Goal: Information Seeking & Learning: Learn about a topic

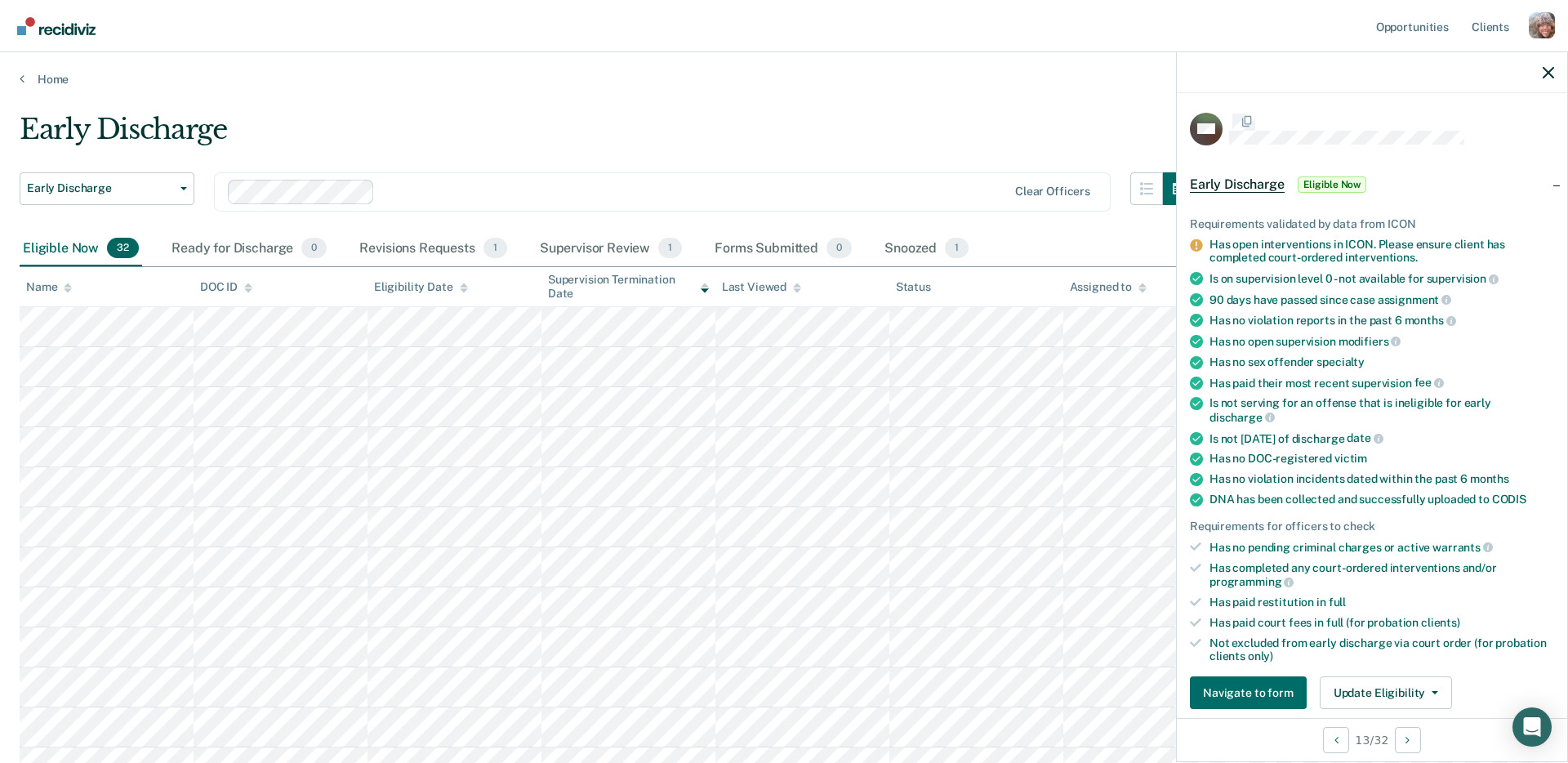
scroll to position [137, 0]
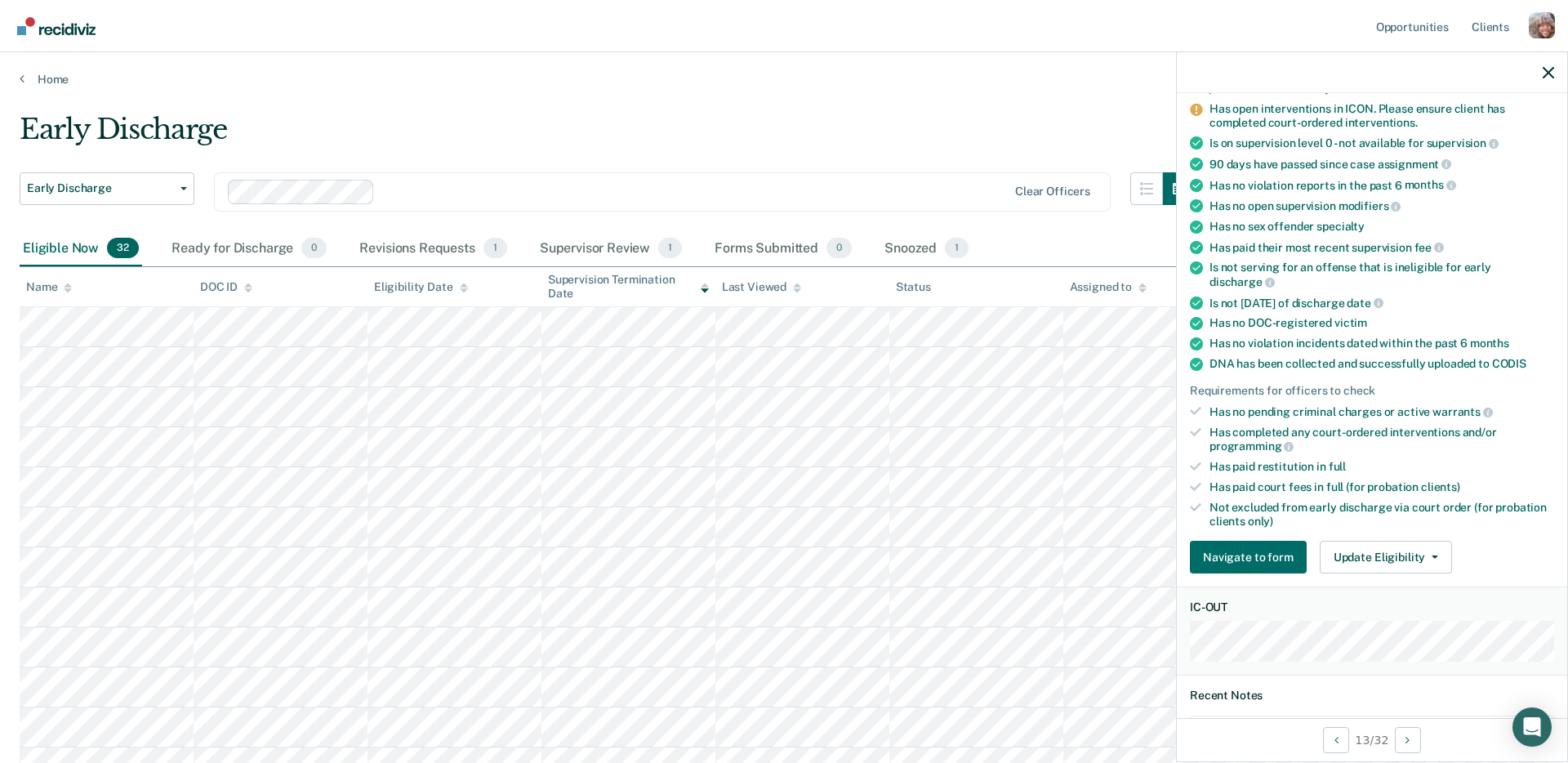
drag, startPoint x: 820, startPoint y: 31, endPoint x: 863, endPoint y: 39, distance: 43.7
click at [820, 30] on nav "Opportunities Client s Profile How it works Log Out" at bounding box center [784, 26] width 1568 height 53
click at [1111, 31] on nav "Opportunities Client s Profile How it works Log Out" at bounding box center [784, 26] width 1568 height 53
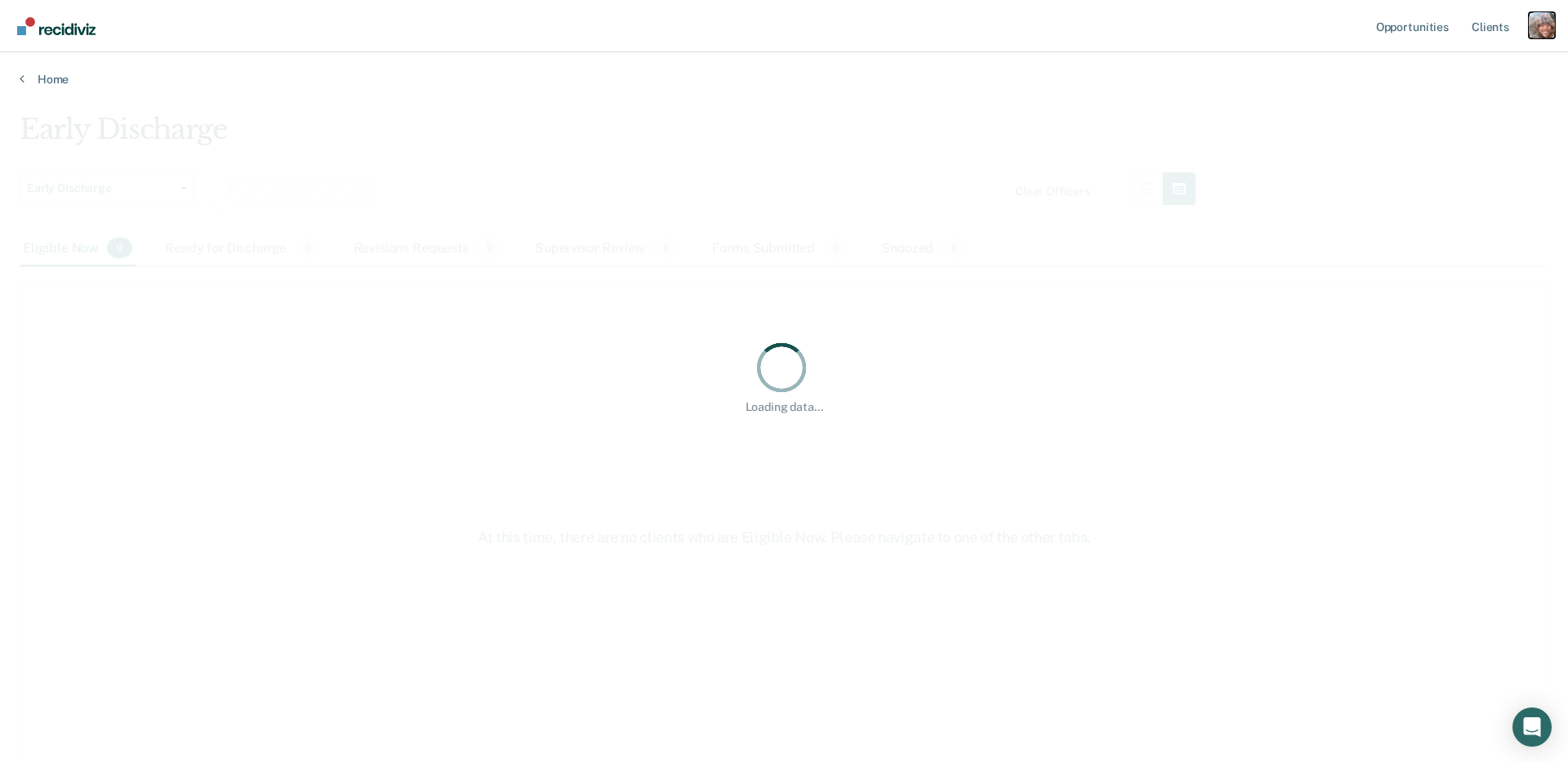
click at [1540, 32] on div "Profile dropdown button" at bounding box center [1542, 25] width 26 height 26
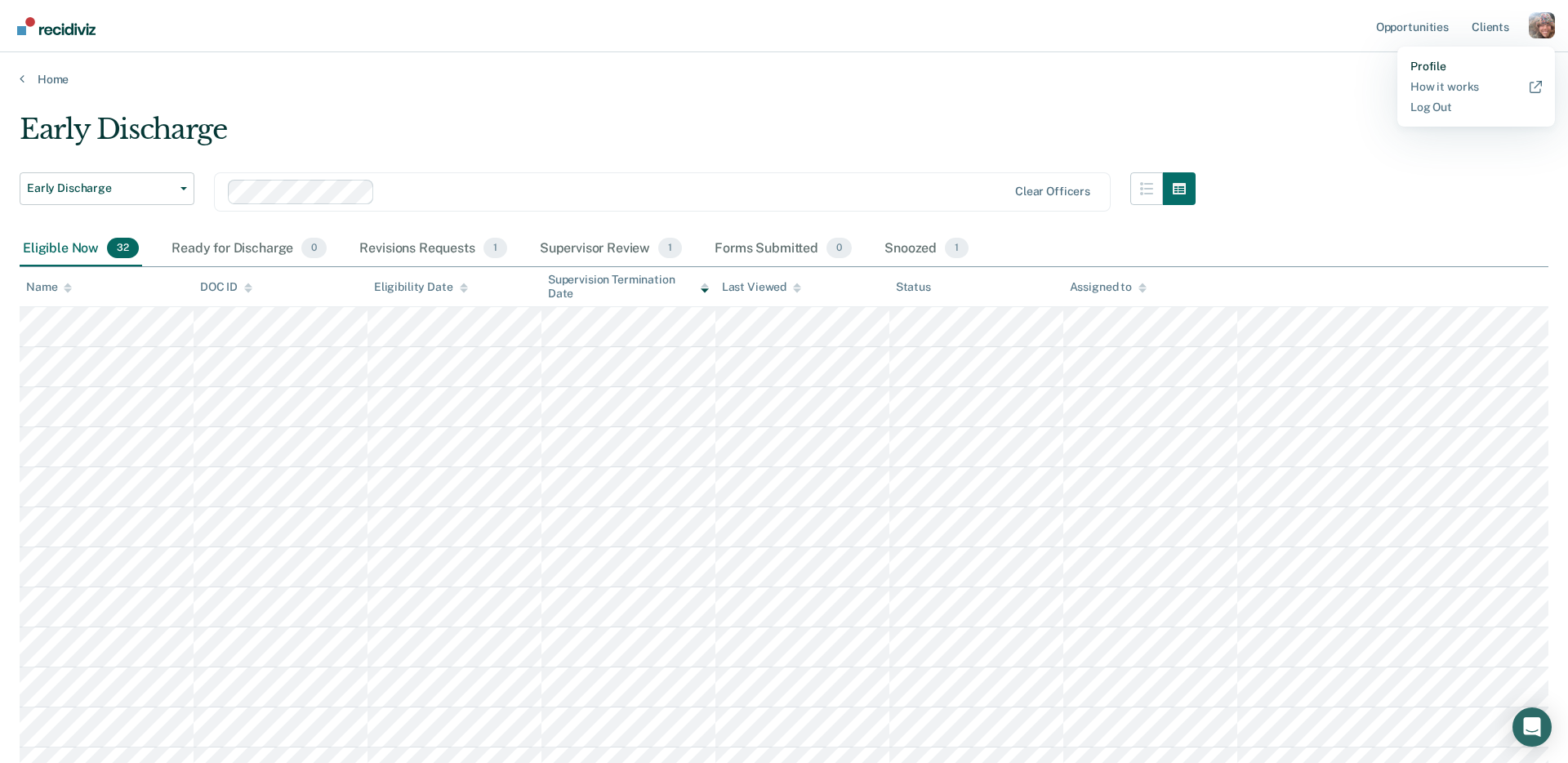
click at [1438, 65] on link "Profile" at bounding box center [1476, 67] width 132 height 14
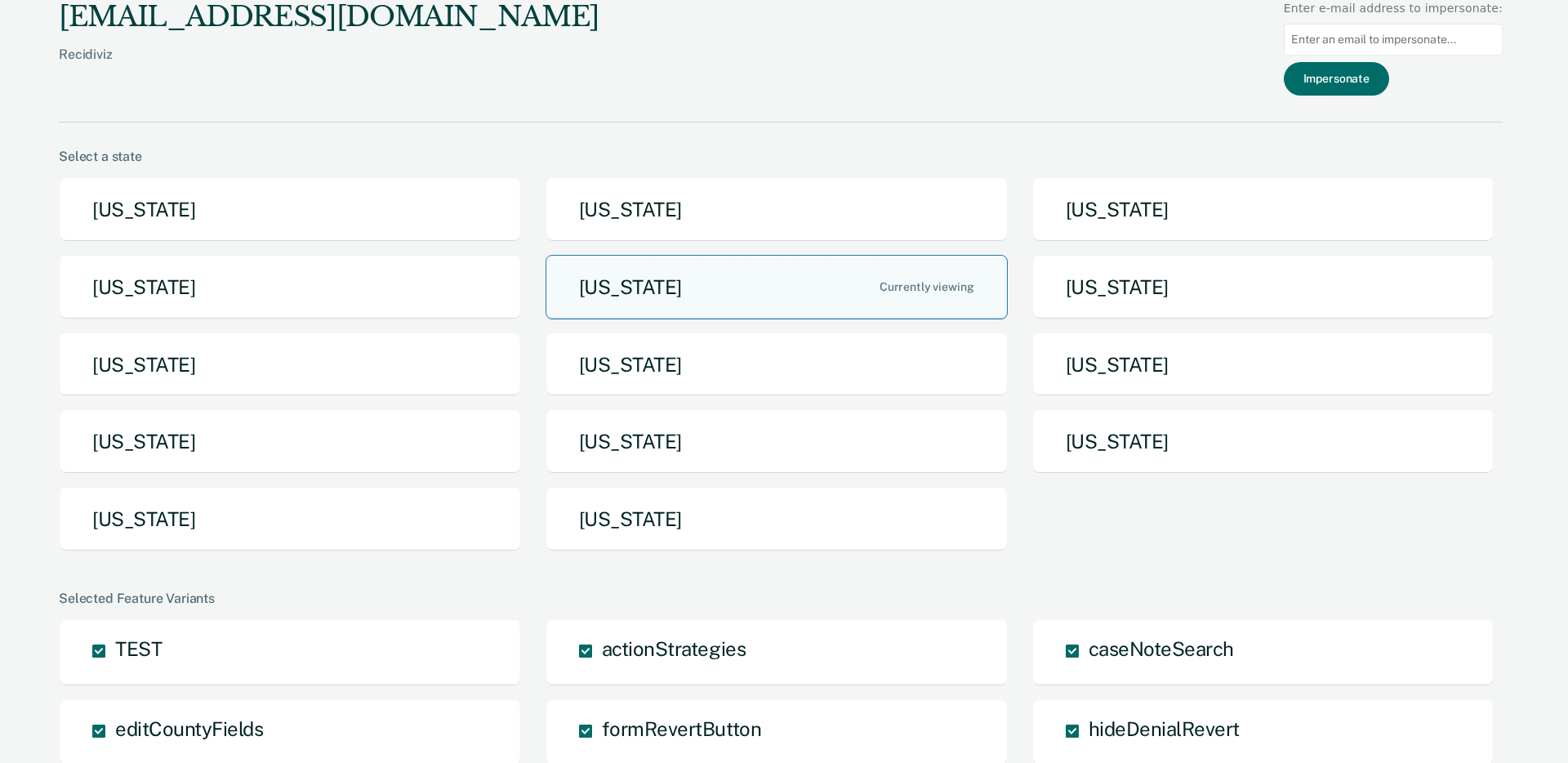
scroll to position [1191, 0]
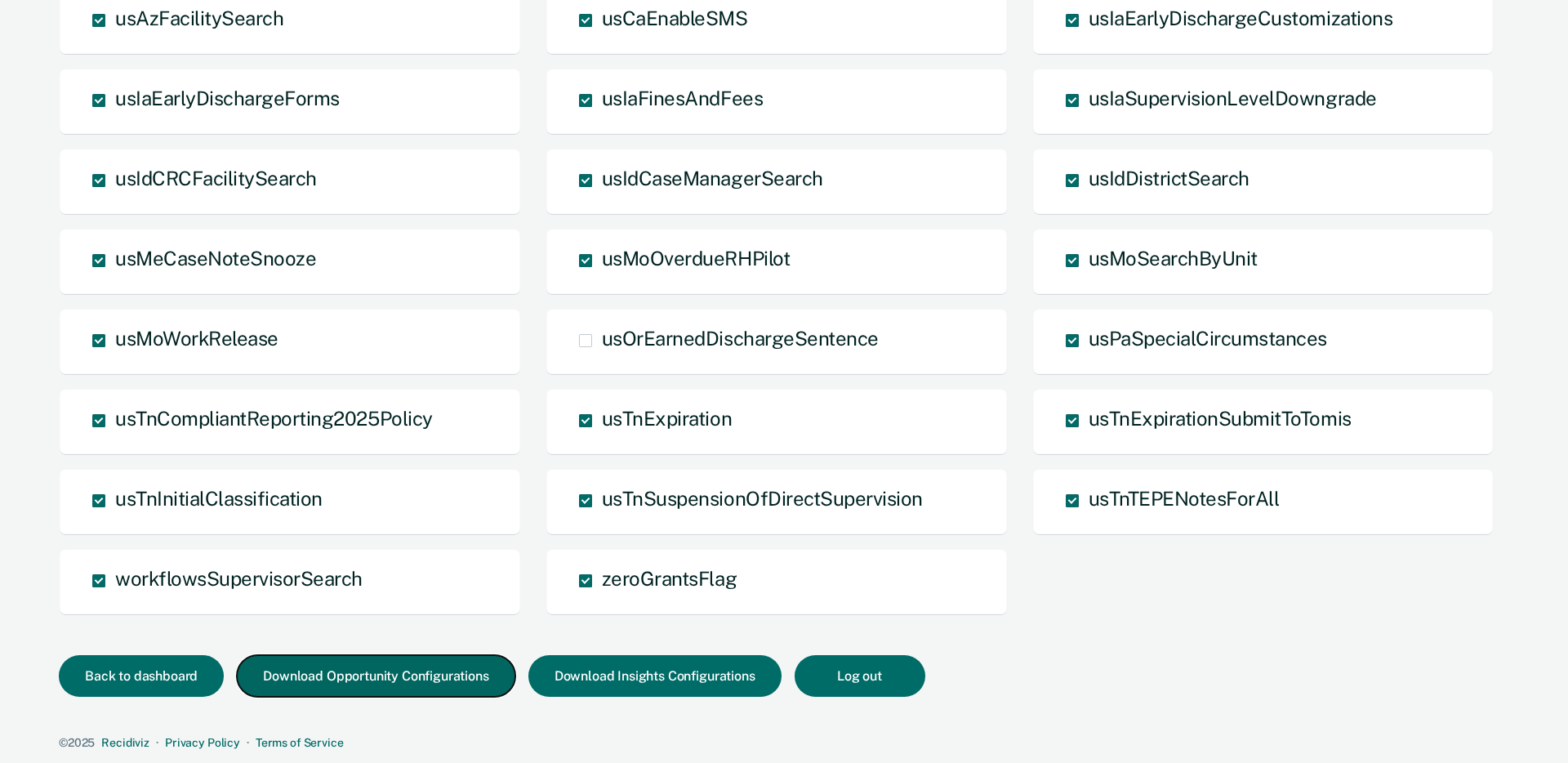
click at [426, 682] on button "Download Opportunity Configurations" at bounding box center [376, 675] width 277 height 41
drag, startPoint x: 1048, startPoint y: 686, endPoint x: 722, endPoint y: 680, distance: 326.1
click at [1044, 685] on div "Back to dashboard Download Opportunity Configurations Download Insights Configu…" at bounding box center [781, 695] width 1444 height 81
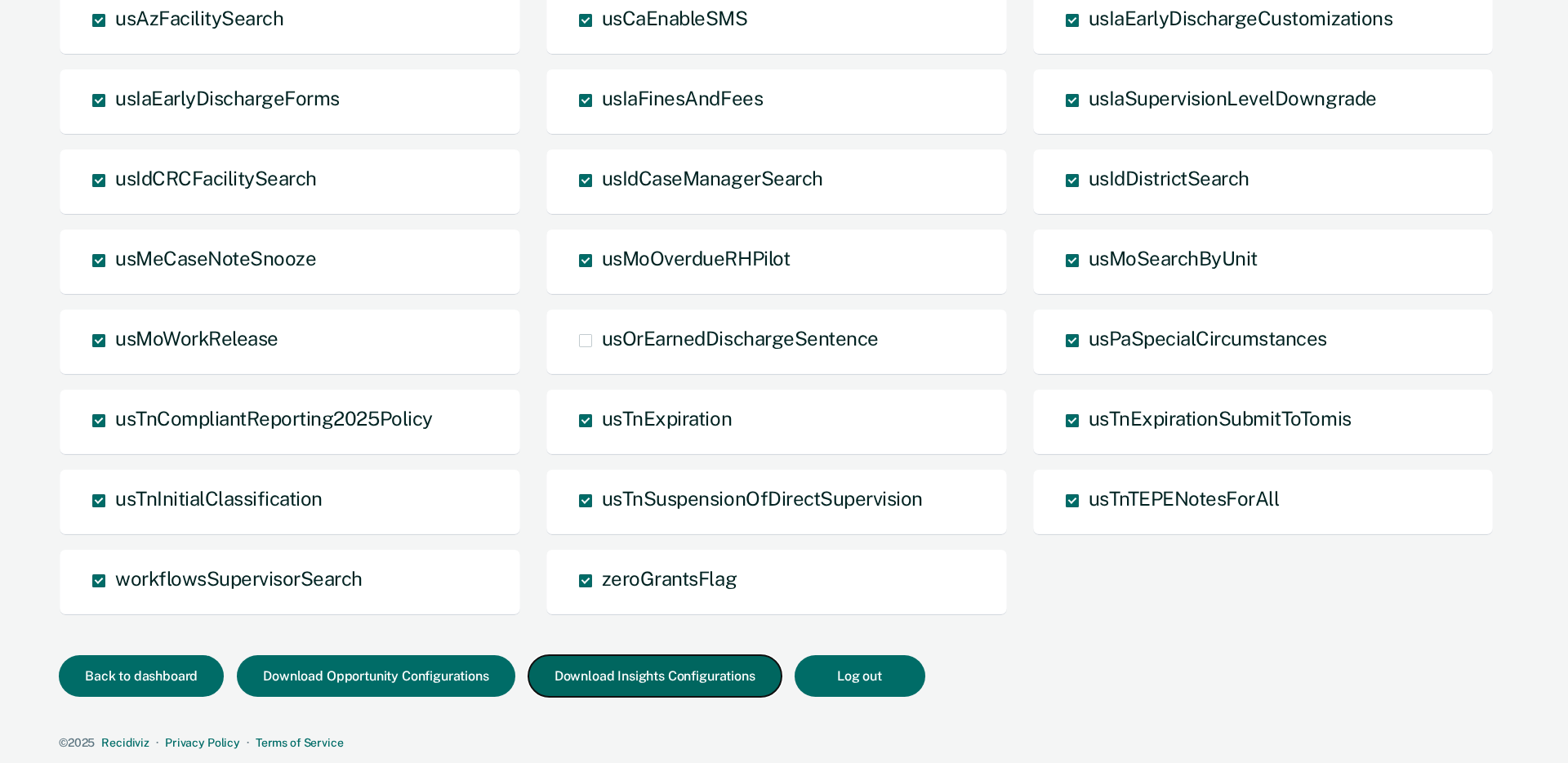
click at [661, 672] on button "Download Insights Configurations" at bounding box center [655, 675] width 254 height 41
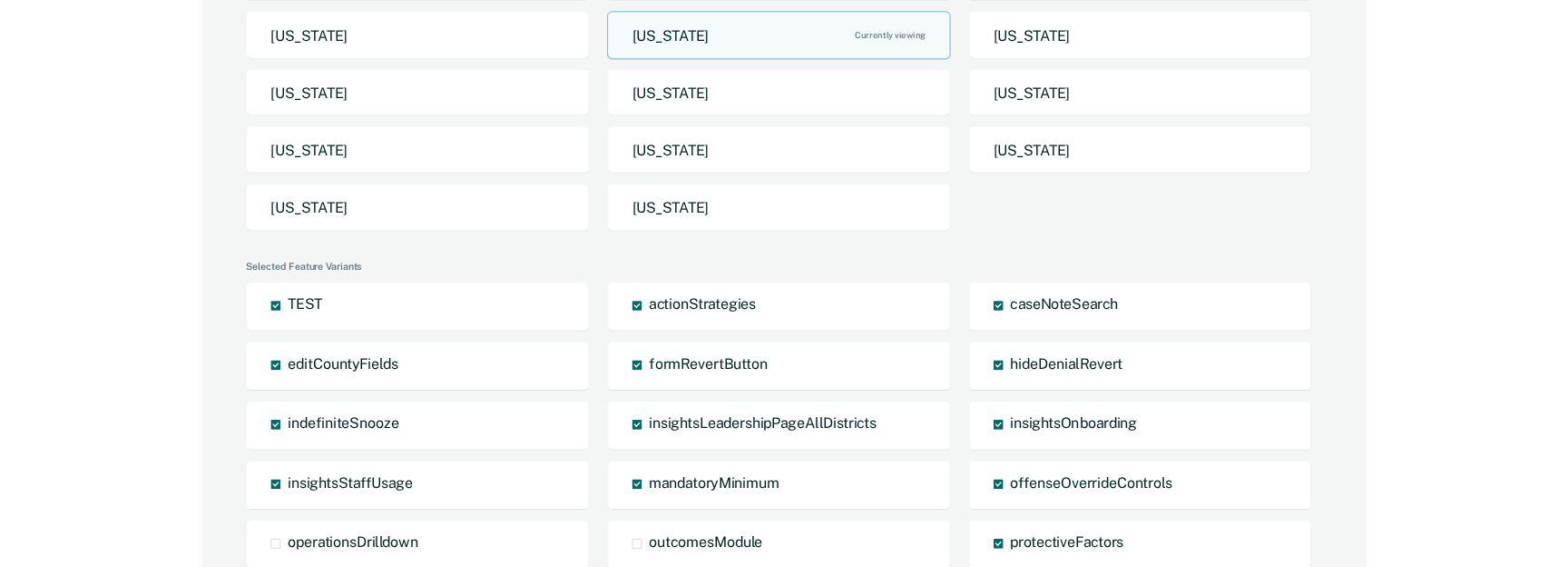
scroll to position [0, 0]
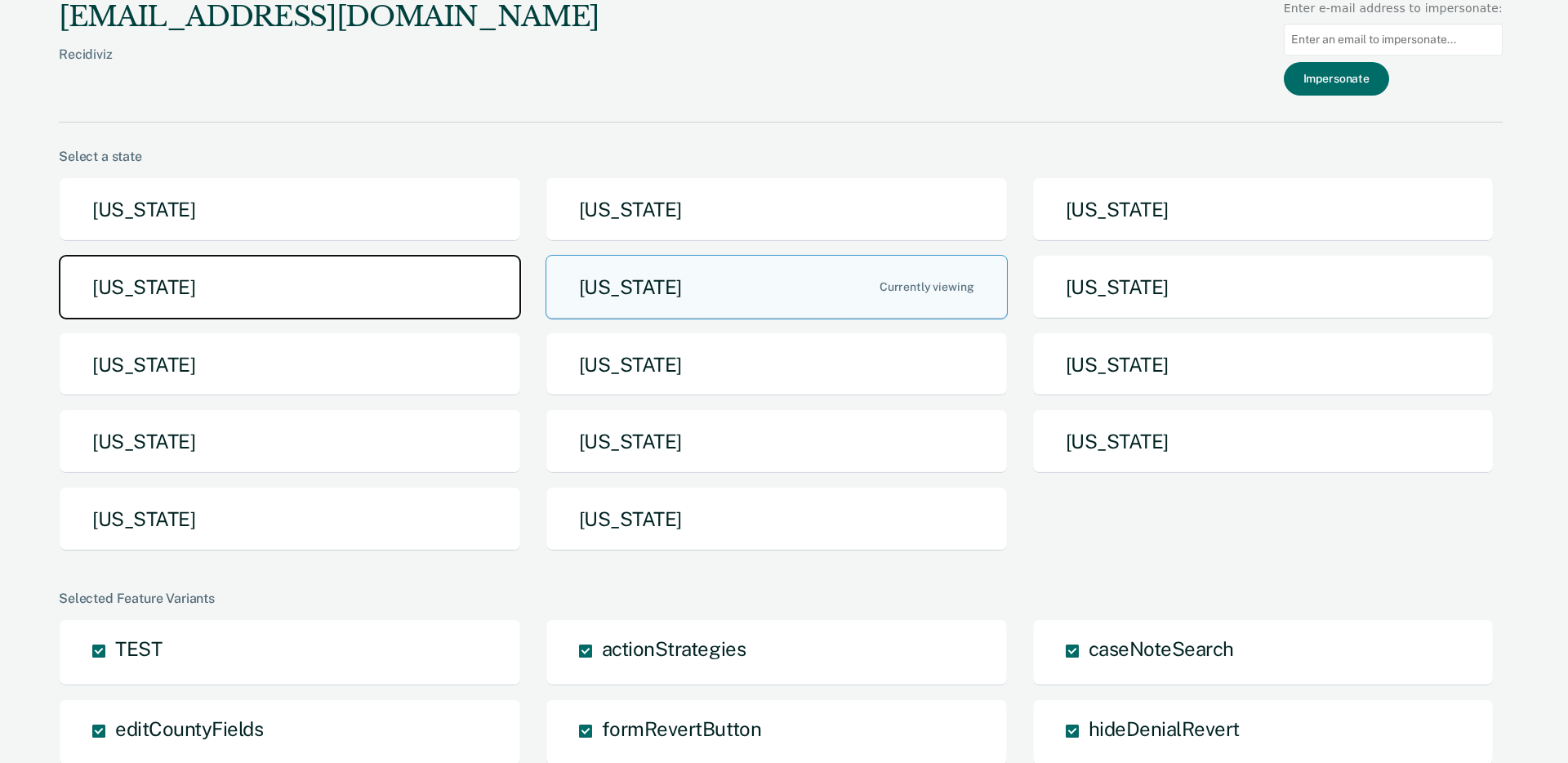
click at [486, 288] on button "Idaho" at bounding box center [290, 287] width 462 height 65
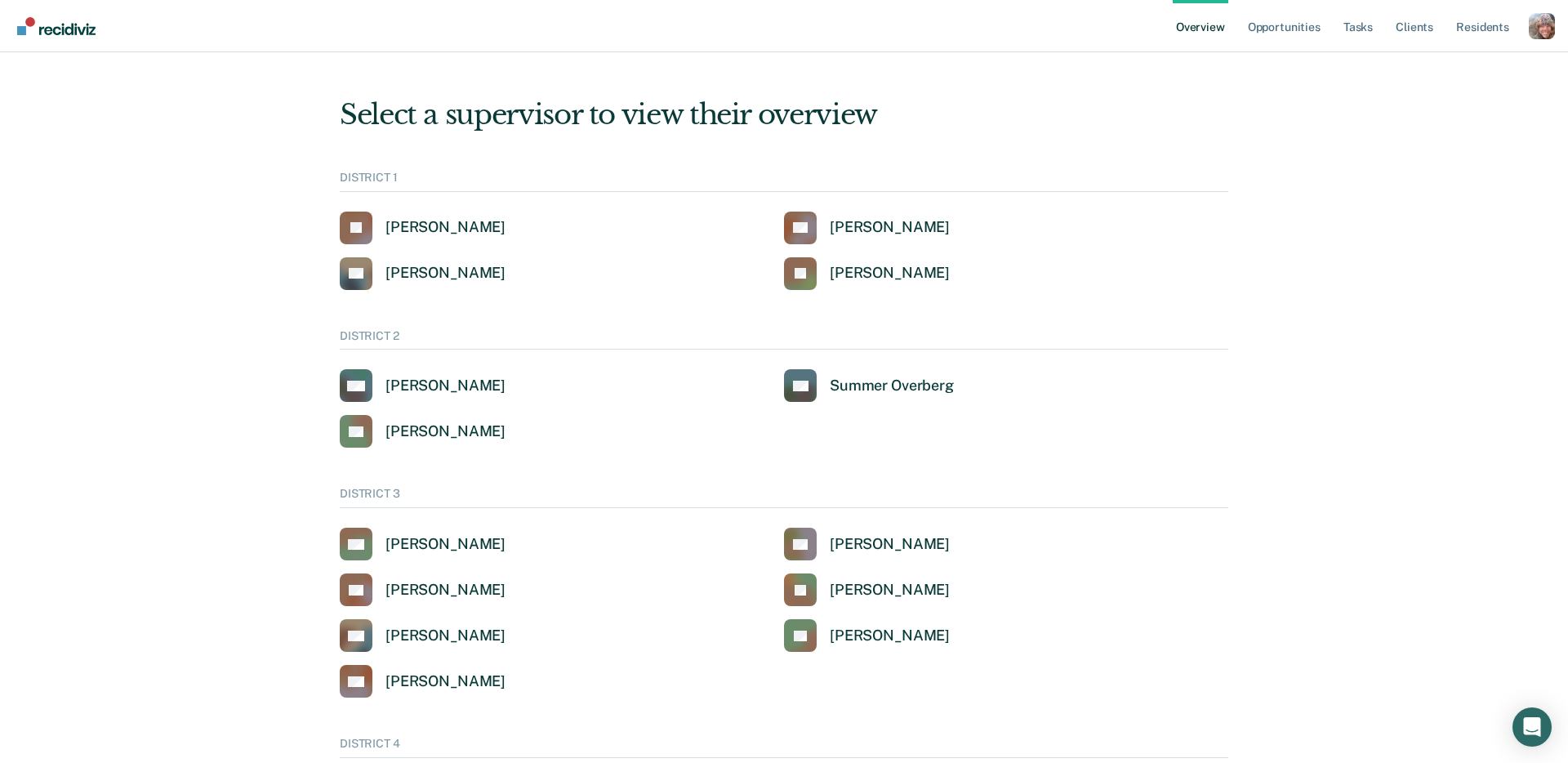
click at [1561, 31] on nav "Overview Opportunities Tasks Client s Resident s Profile Go to System-Level Tre…" at bounding box center [784, 26] width 1568 height 53
click at [1546, 29] on div "Profile dropdown button" at bounding box center [1542, 26] width 26 height 26
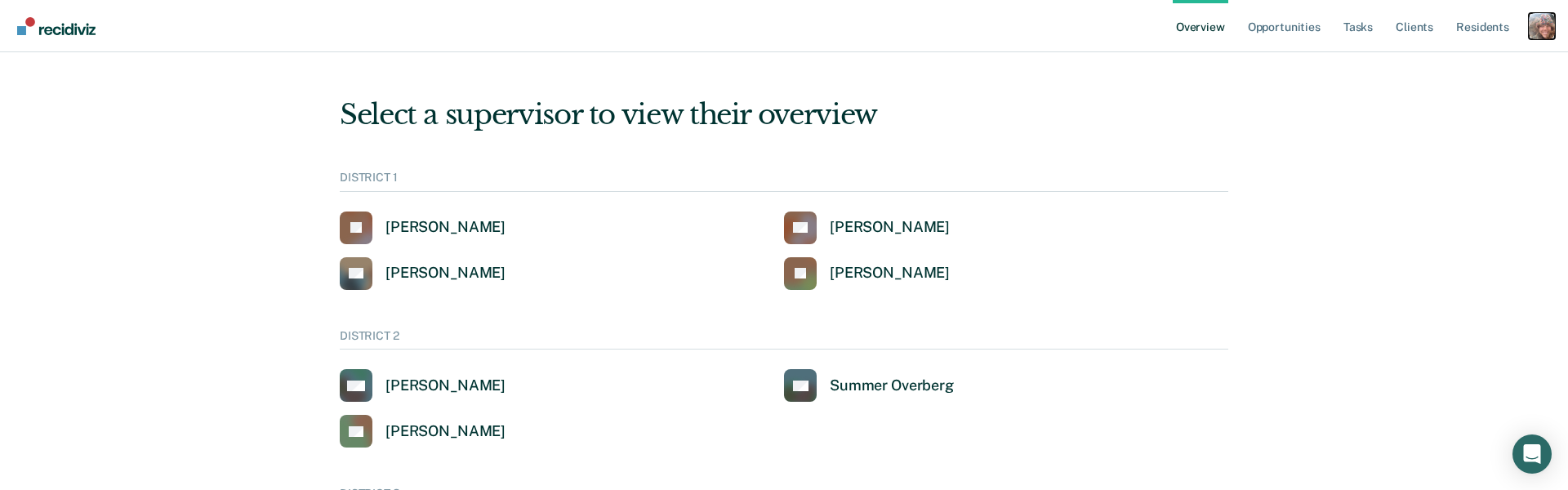
click at [1542, 26] on div "Profile dropdown button" at bounding box center [1542, 26] width 26 height 26
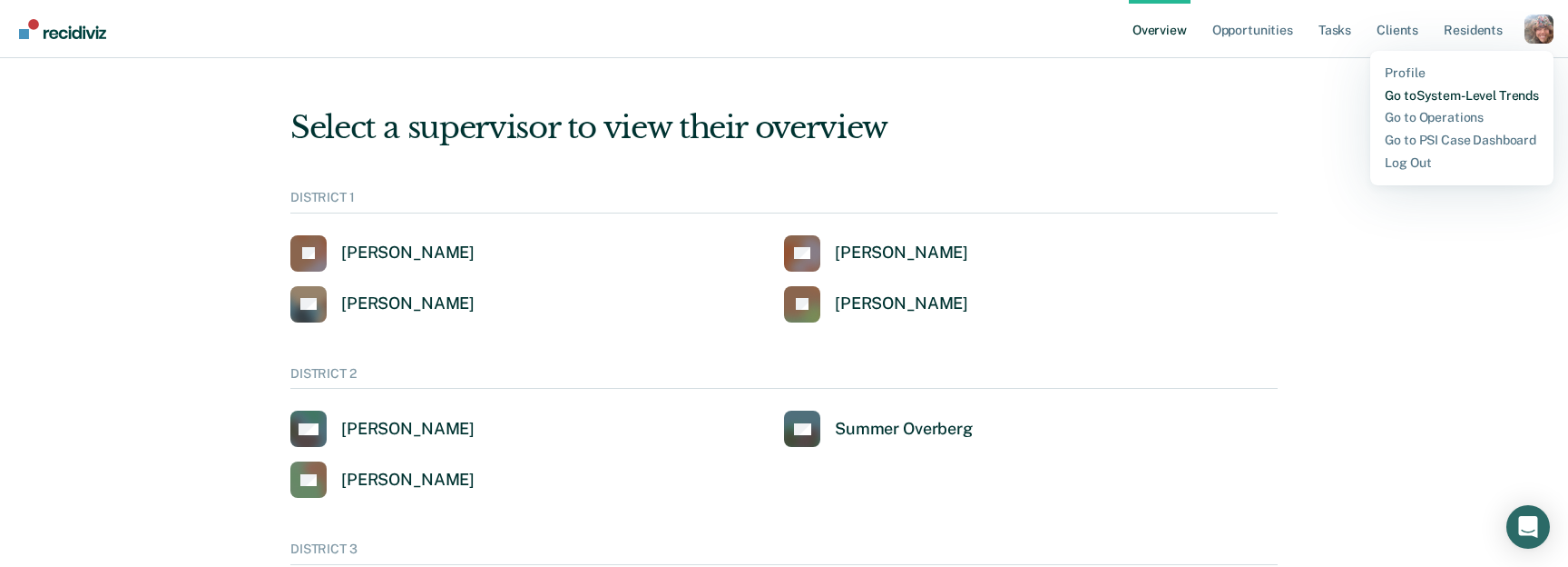
click at [1484, 89] on link "Go to System-Level Trends" at bounding box center [1462, 96] width 154 height 16
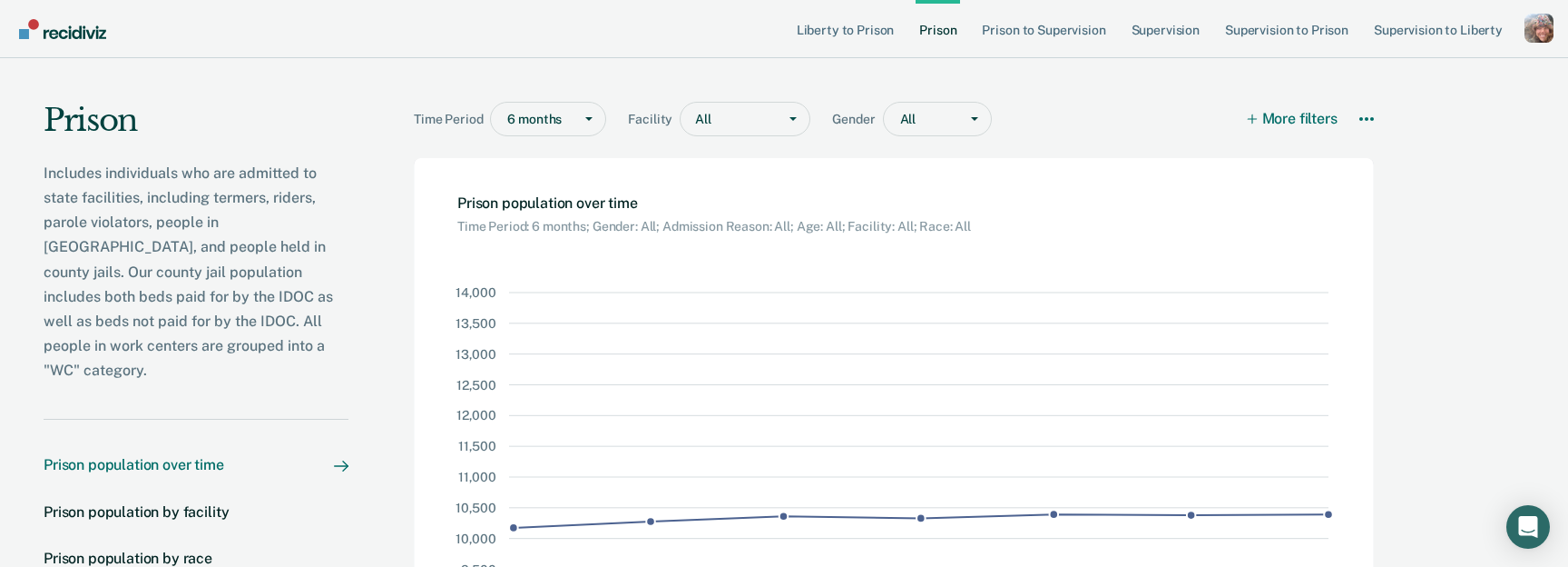
click at [274, 280] on p "Includes individuals who are admitted to state facilities, including termers, r…" at bounding box center [196, 272] width 305 height 223
click at [1548, 44] on div "Profile Go to System-Level Trends Go to Operations Go to Workflows Go to Insigh…" at bounding box center [1540, 30] width 29 height 34
click at [1544, 26] on div "Profile dropdown button" at bounding box center [1540, 28] width 29 height 29
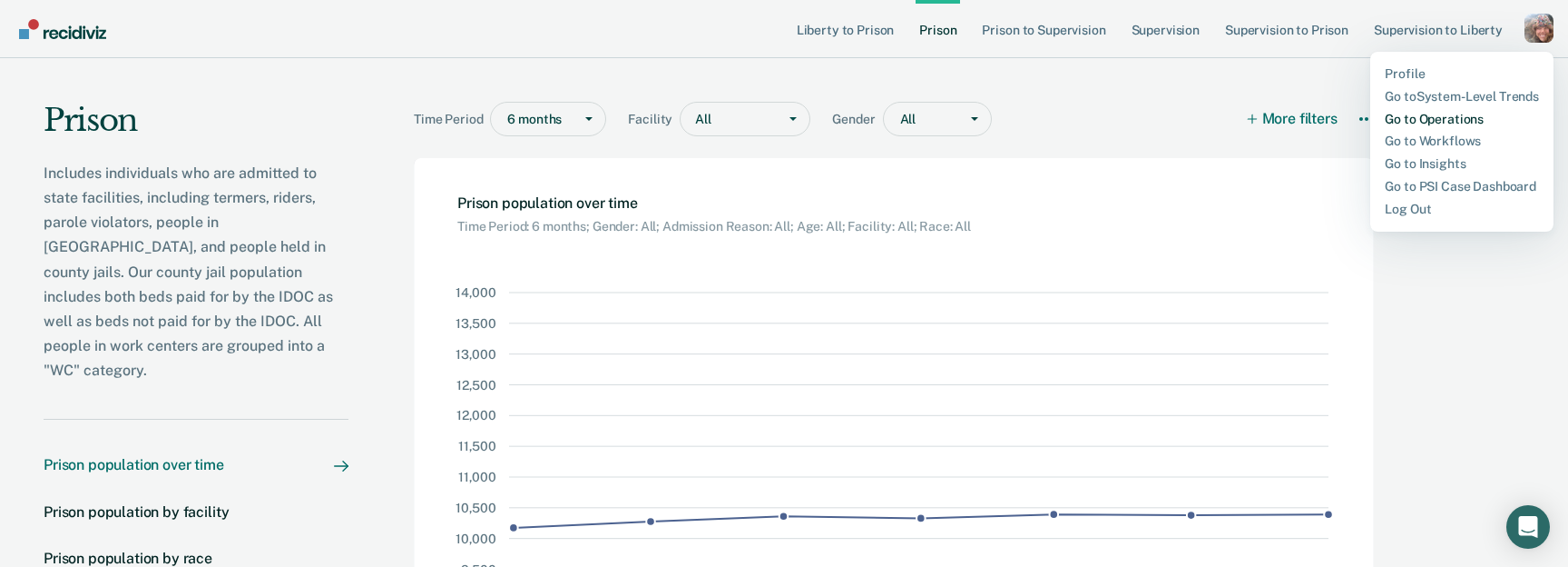
click at [1459, 121] on link "Go to Operations" at bounding box center [1462, 119] width 154 height 16
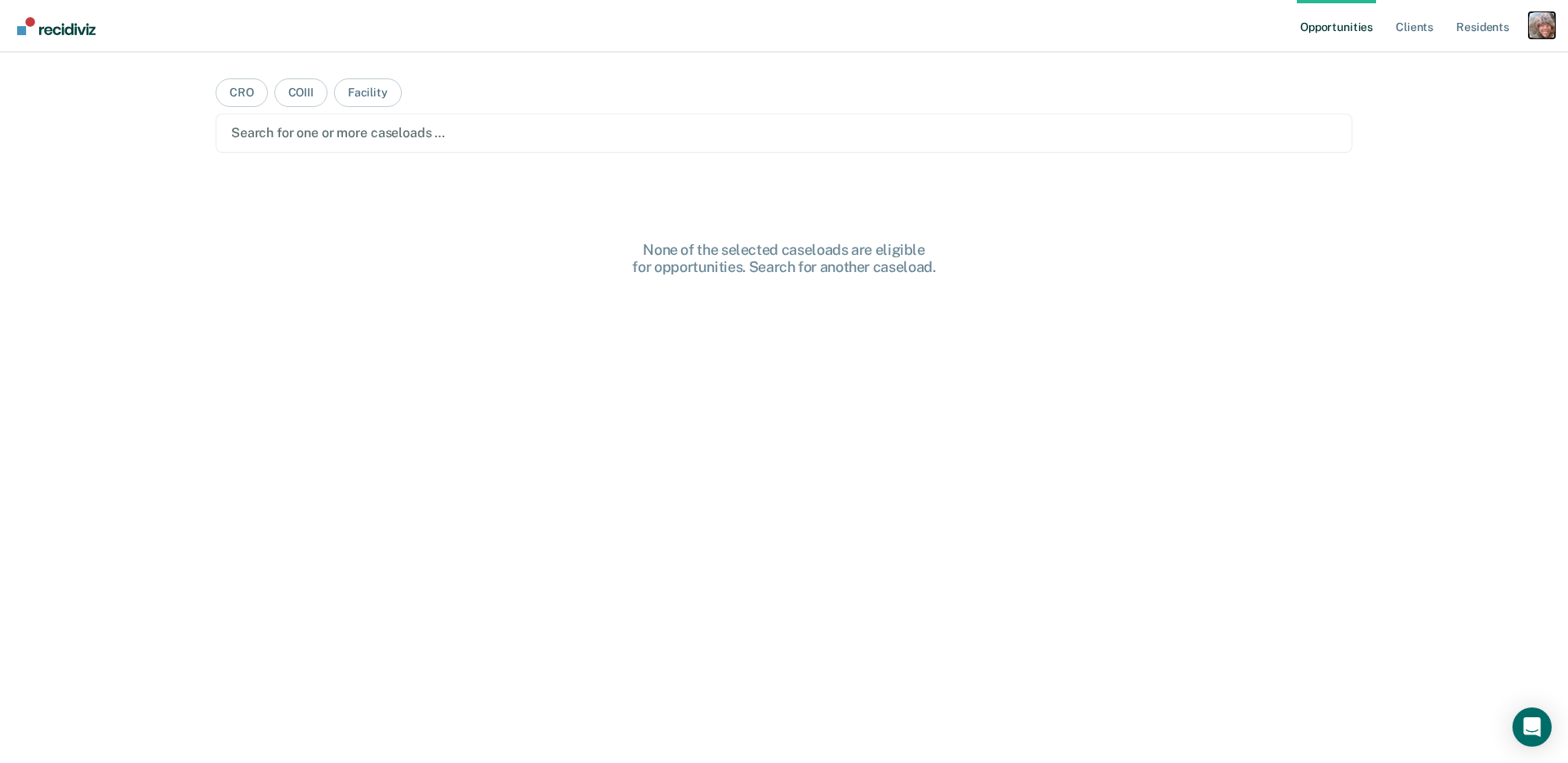
click at [1544, 19] on div "Profile dropdown button" at bounding box center [1542, 25] width 26 height 26
click at [1440, 65] on link "Profile" at bounding box center [1476, 67] width 132 height 14
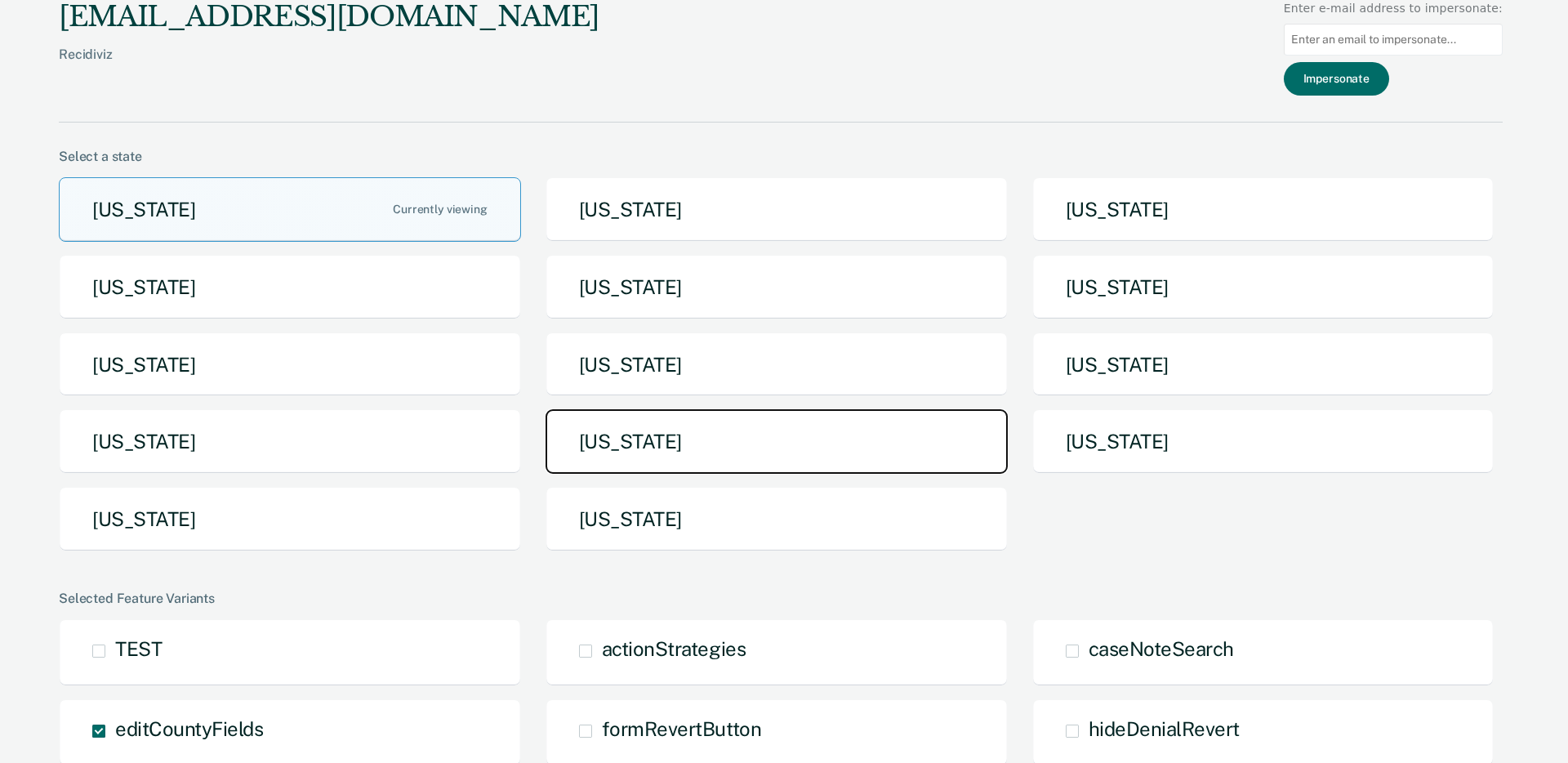
click at [698, 443] on button "[US_STATE]" at bounding box center [777, 442] width 462 height 65
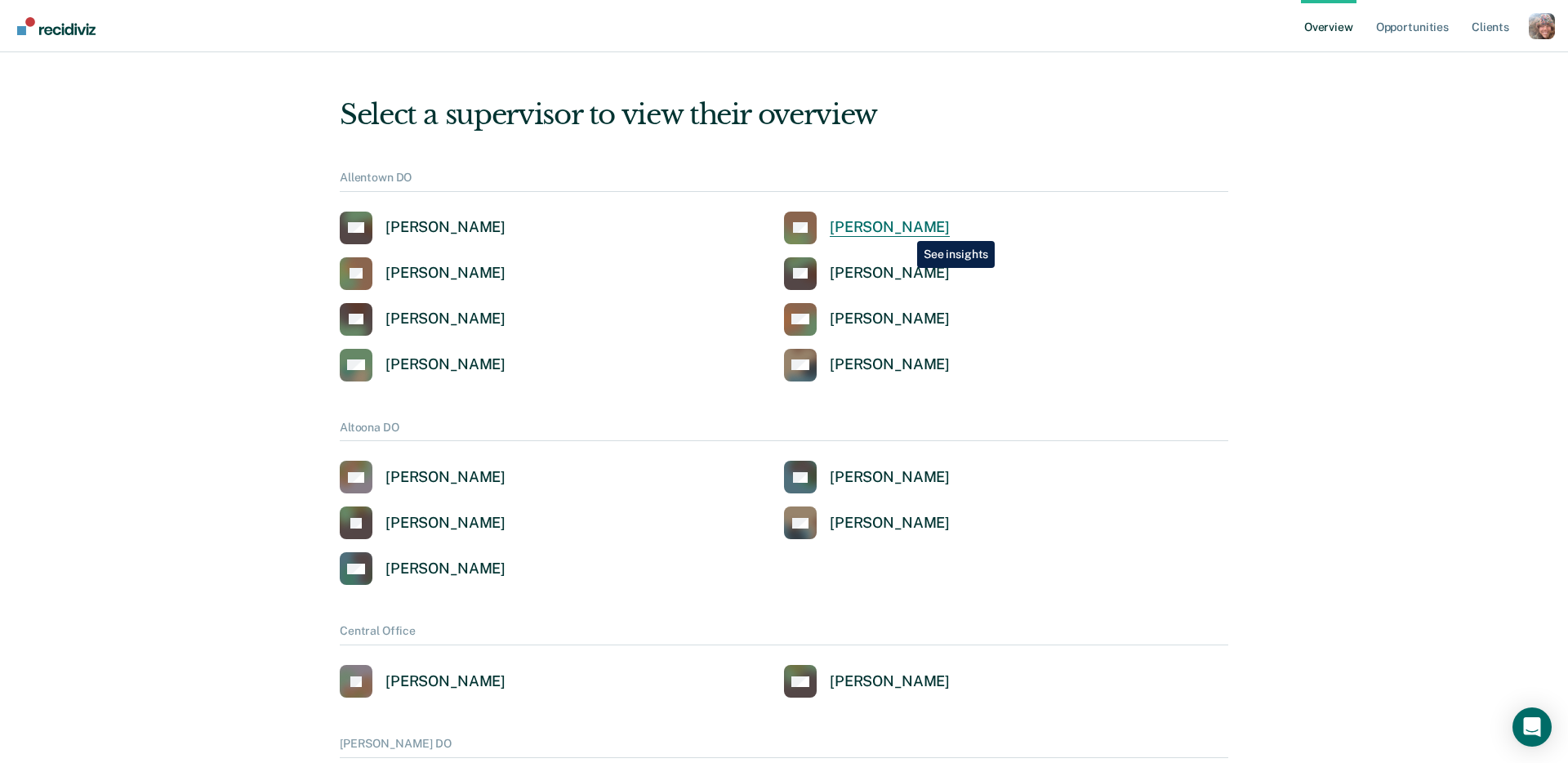
click at [904, 229] on div "Scott Dominick" at bounding box center [890, 227] width 120 height 18
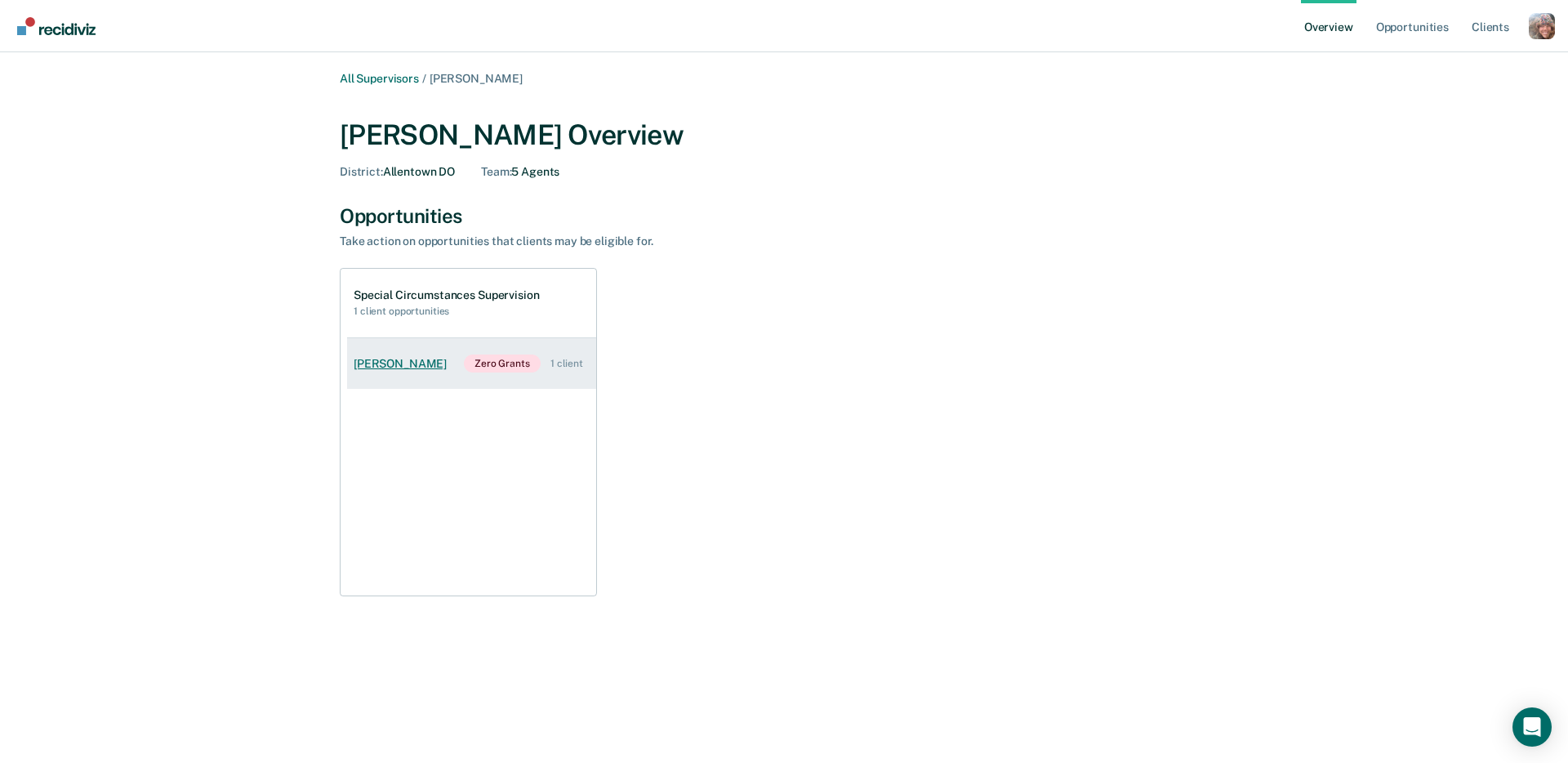
click at [398, 365] on div "Wyatt Brooks" at bounding box center [404, 364] width 100 height 14
